Goal: Navigation & Orientation: Find specific page/section

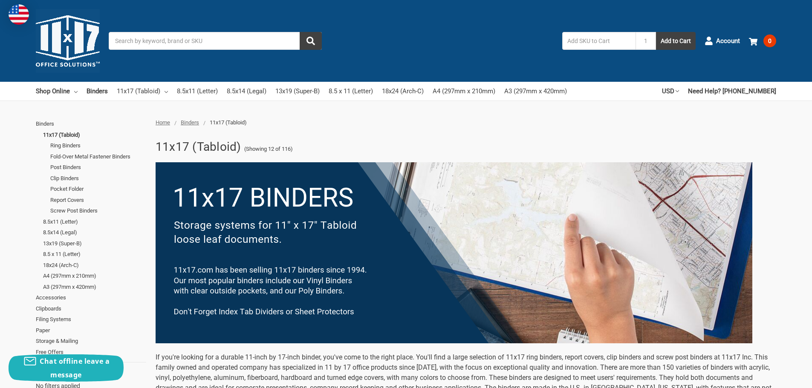
scroll to position [30, 0]
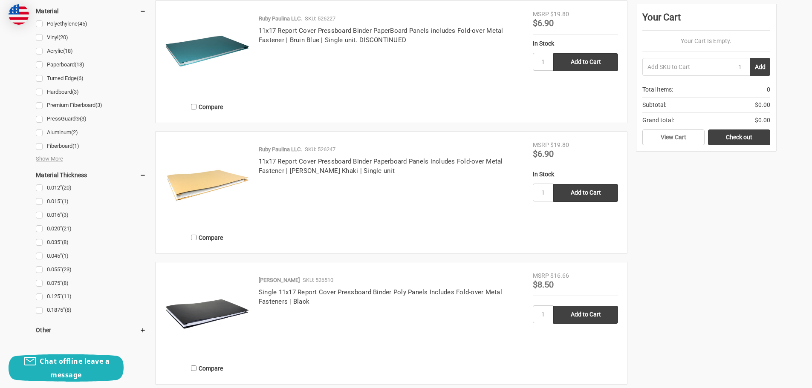
scroll to position [763, 0]
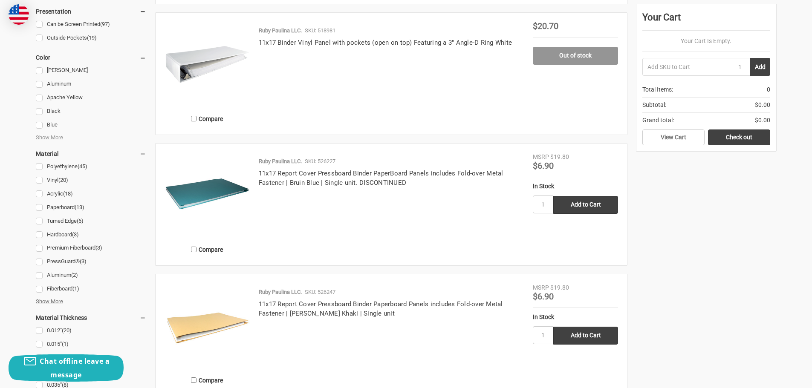
click at [53, 302] on span "Show More" at bounding box center [49, 301] width 27 height 9
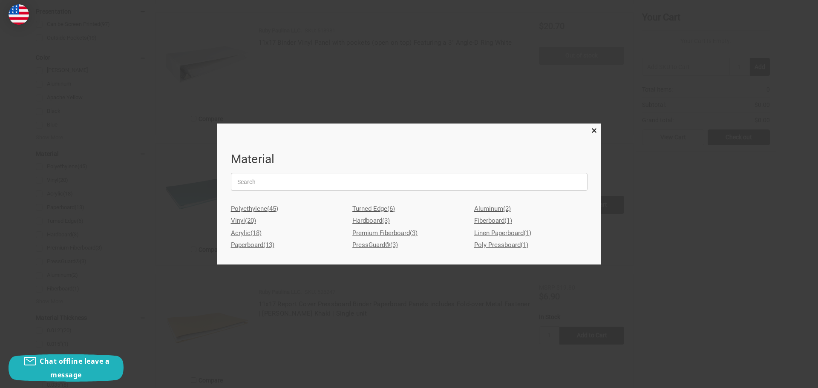
click at [264, 209] on link "Polyethylene (45)" at bounding box center [287, 209] width 113 height 12
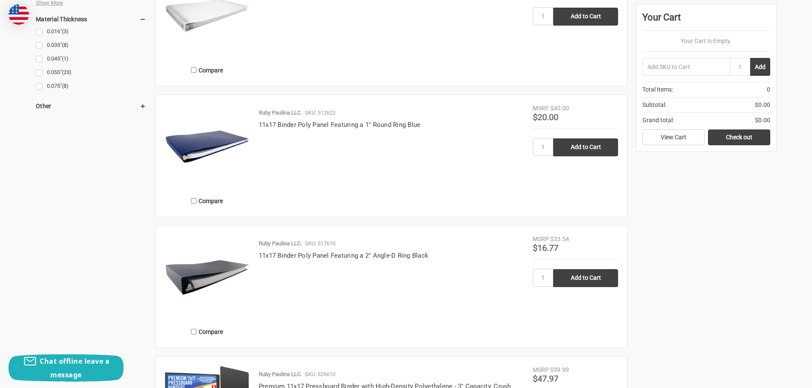
scroll to position [1023, 0]
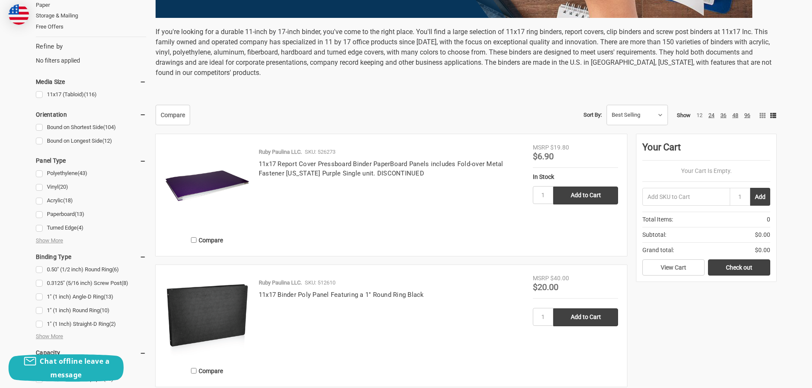
scroll to position [341, 0]
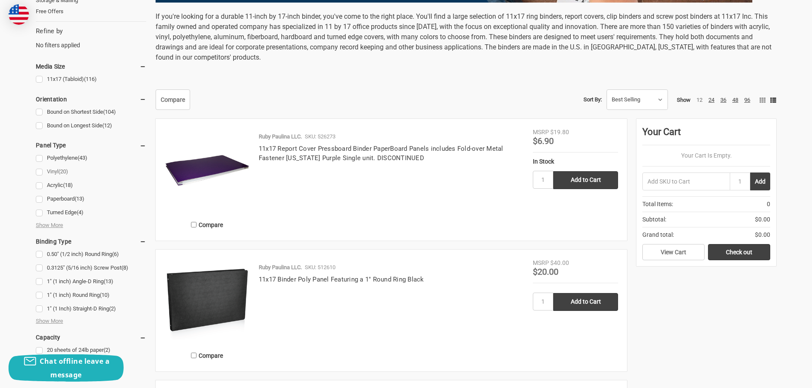
click at [41, 170] on link "Vinyl (20)" at bounding box center [91, 172] width 110 height 12
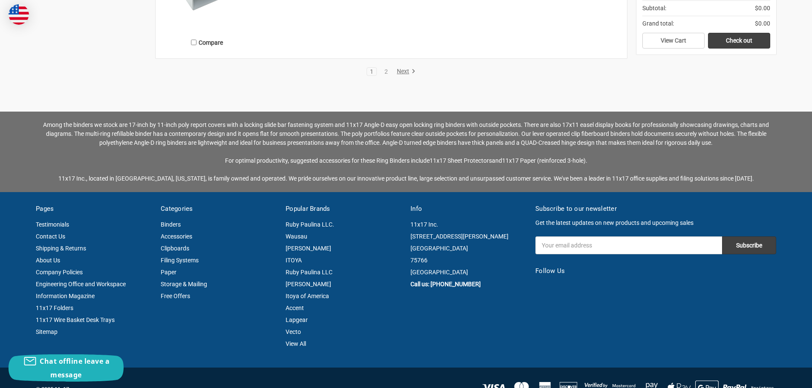
scroll to position [2088, 0]
